Goal: Understand process/instructions: Learn how to perform a task or action

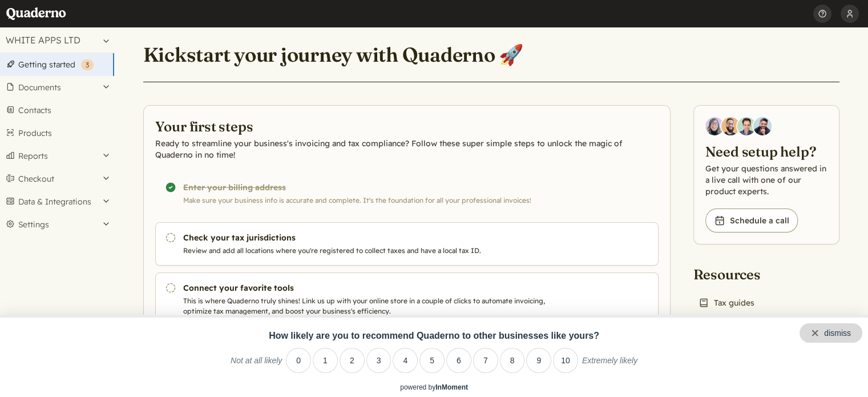
click at [855, 334] on div "dismiss" at bounding box center [830, 332] width 63 height 19
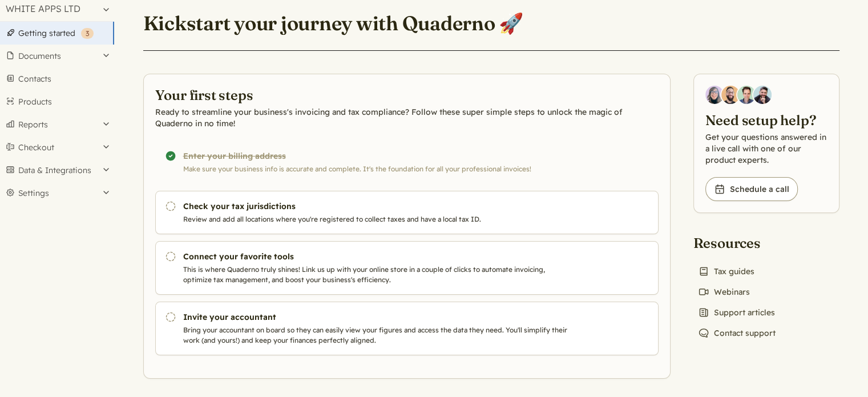
scroll to position [34, 0]
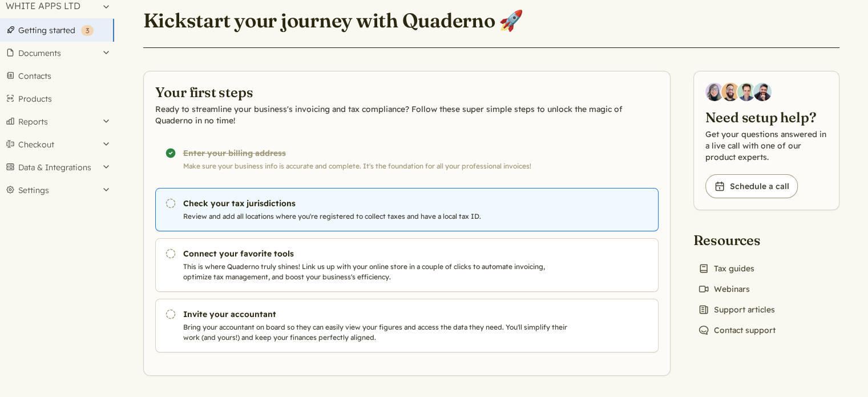
click at [248, 200] on h3 "Check your tax jurisdictions" at bounding box center [377, 202] width 389 height 11
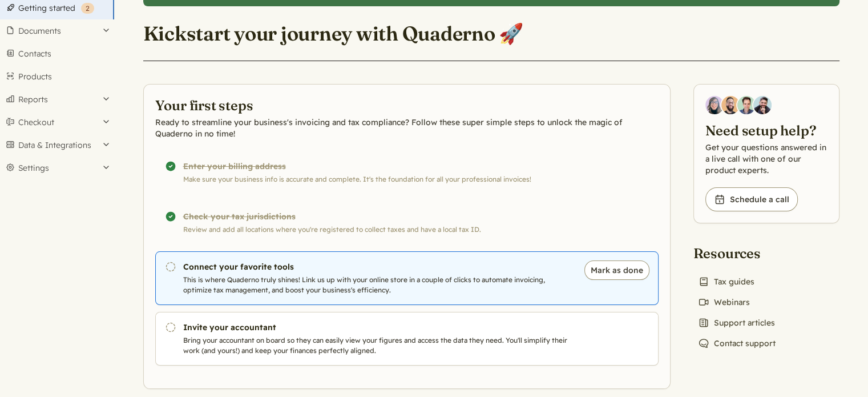
scroll to position [70, 0]
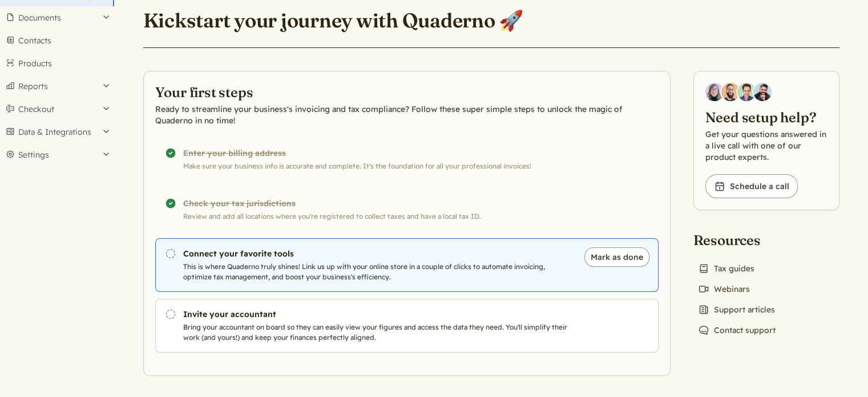
click at [261, 250] on h3 "Connect your favorite tools" at bounding box center [377, 253] width 389 height 11
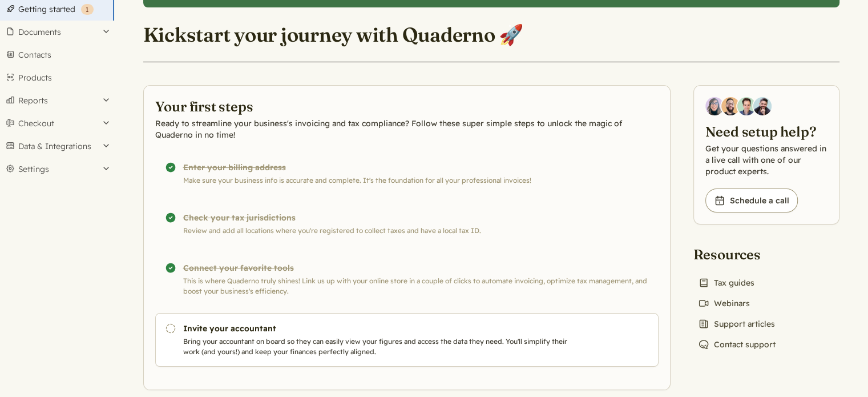
scroll to position [70, 0]
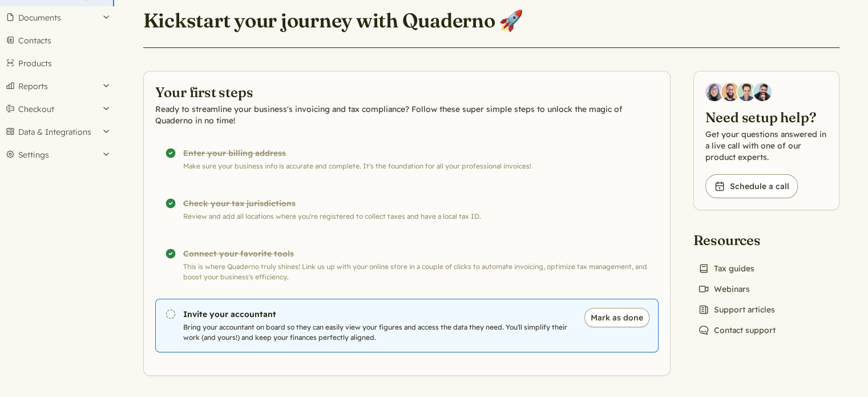
click at [249, 314] on h3 "Invite your accountant" at bounding box center [377, 313] width 389 height 11
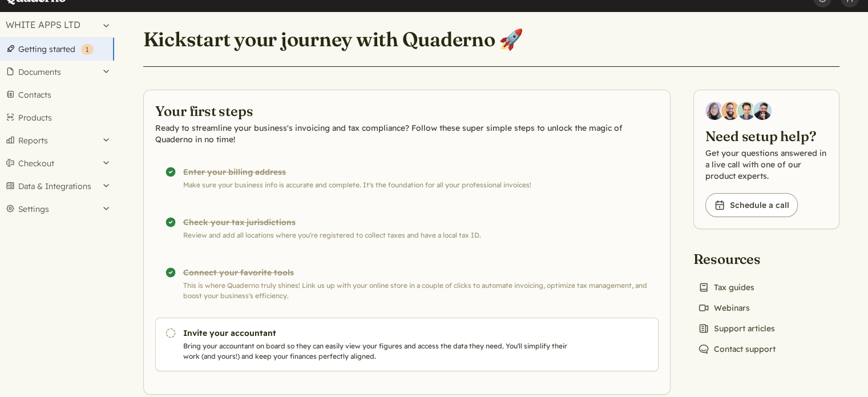
scroll to position [34, 0]
